Goal: Task Accomplishment & Management: Find specific page/section

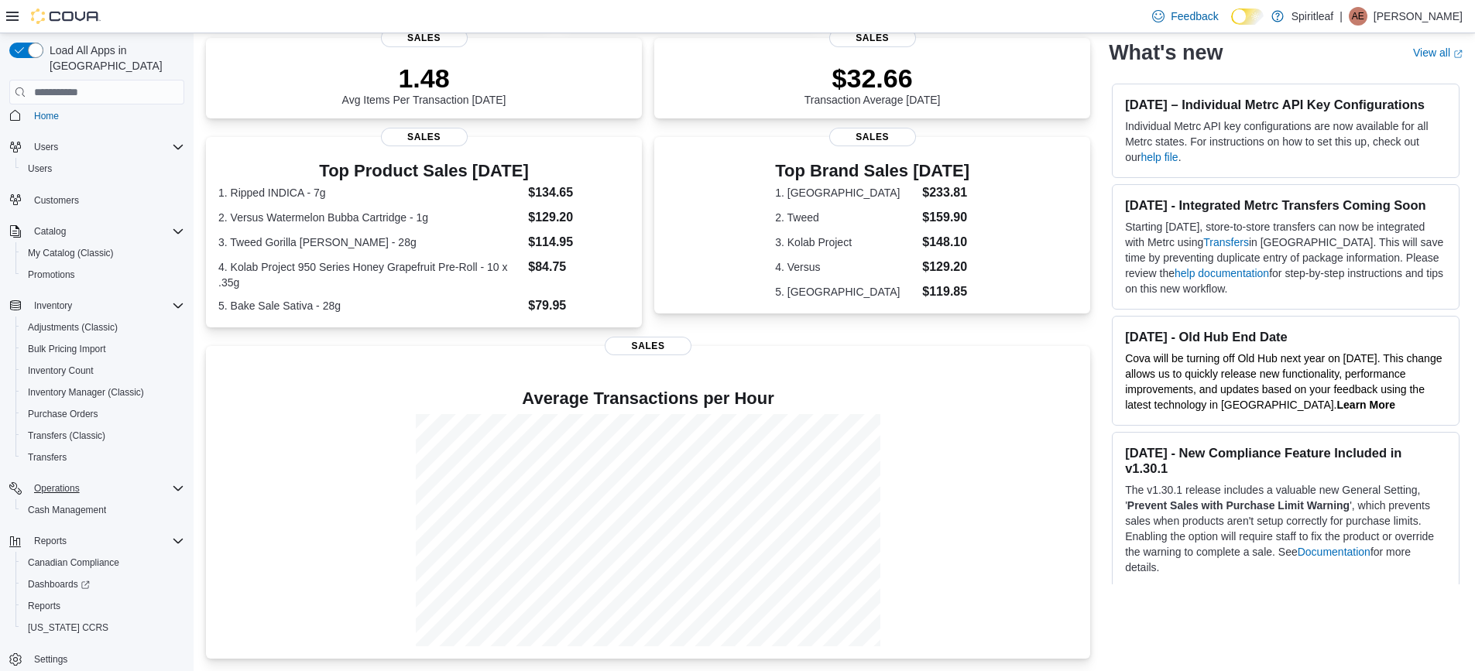
scroll to position [15, 0]
click at [67, 403] on span "Purchase Orders" at bounding box center [63, 409] width 70 height 12
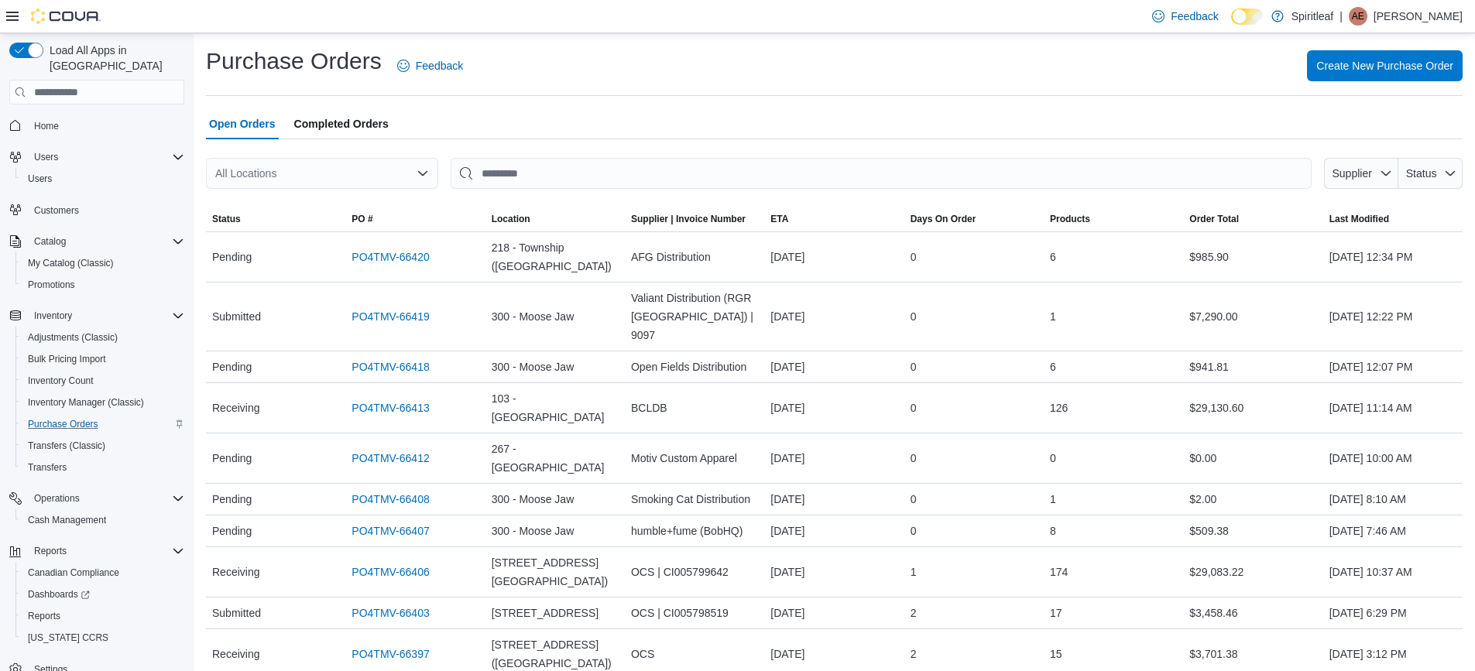
click at [327, 176] on div "All Locations" at bounding box center [322, 173] width 232 height 31
type input "***"
click at [301, 200] on span "300 - Moose Jaw" at bounding box center [322, 199] width 83 height 15
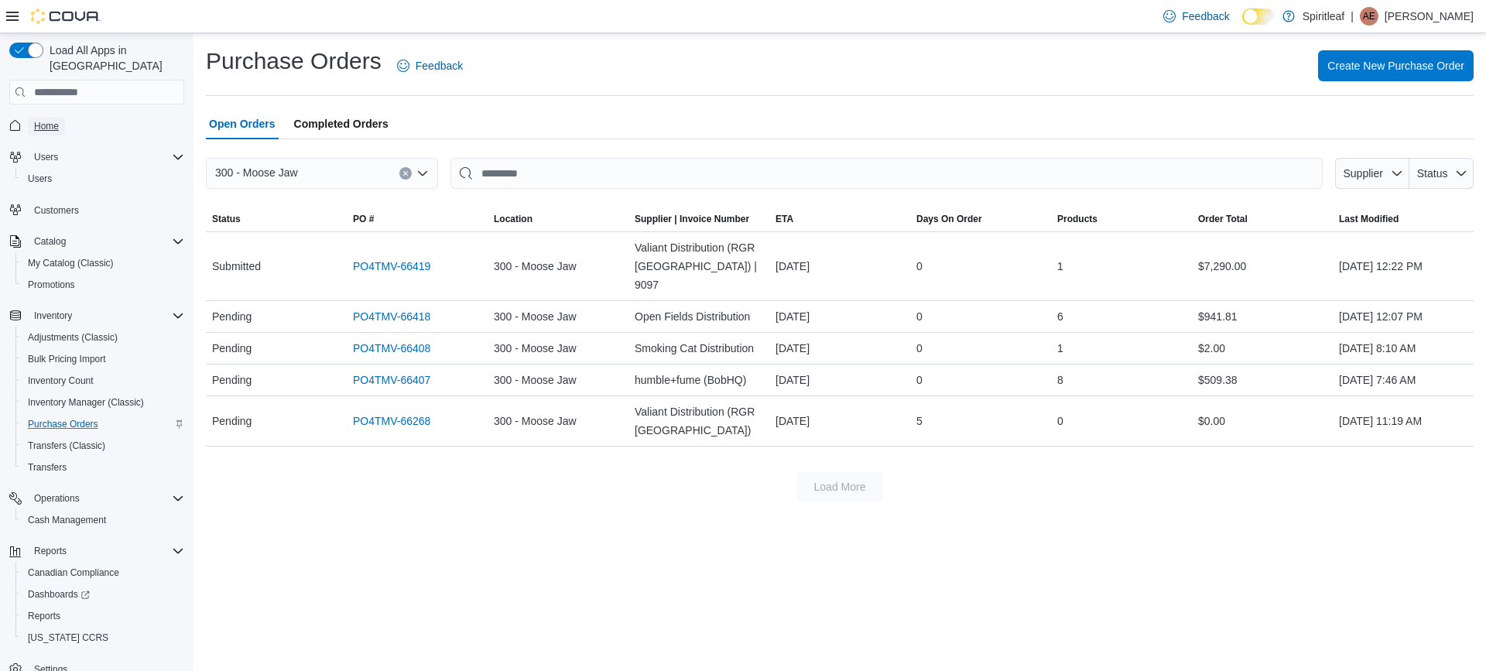
click at [44, 120] on span "Home" at bounding box center [46, 126] width 25 height 12
